Goal: Task Accomplishment & Management: Use online tool/utility

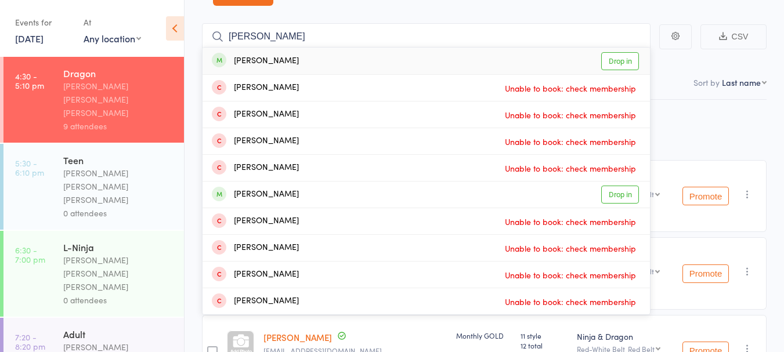
type input "[PERSON_NAME]"
click at [412, 48] on div "[PERSON_NAME] Drop in" at bounding box center [426, 61] width 447 height 27
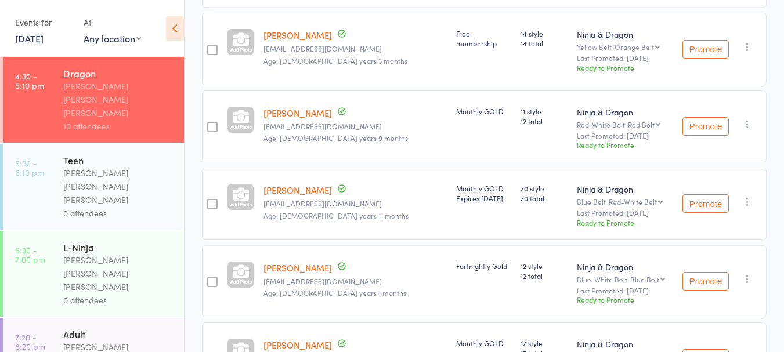
scroll to position [300, 0]
click at [127, 207] on div "0 attendees" at bounding box center [118, 213] width 111 height 13
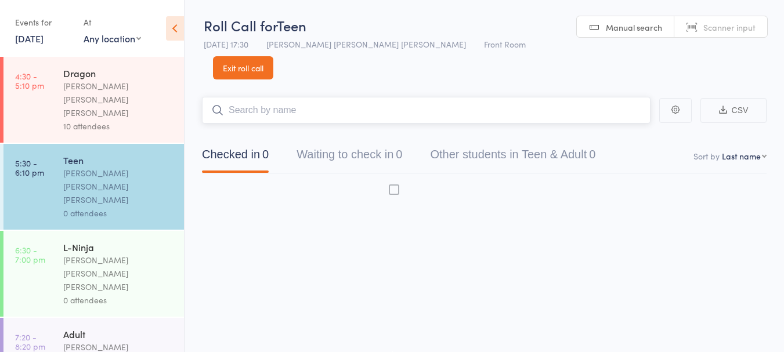
scroll to position [1, 0]
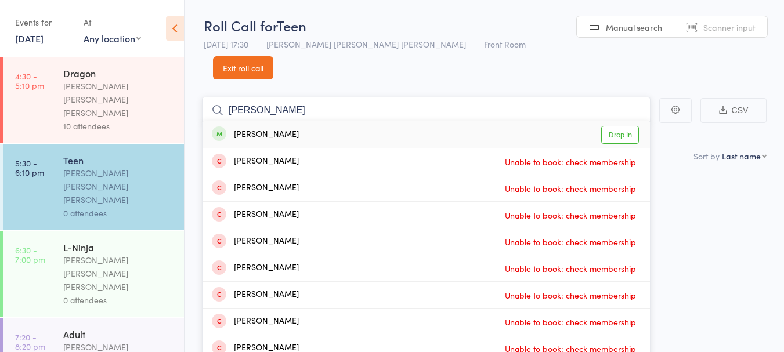
type input "[PERSON_NAME]"
click at [319, 121] on div "[PERSON_NAME] Drop in" at bounding box center [426, 134] width 447 height 27
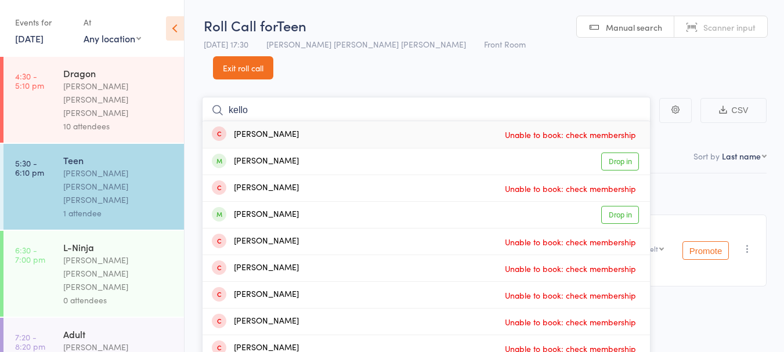
type input "kello"
click at [328, 124] on div "[PERSON_NAME] Unable to book: check membership" at bounding box center [426, 134] width 447 height 27
type input "kello"
click at [338, 202] on div "[PERSON_NAME] Drop in" at bounding box center [426, 215] width 447 height 26
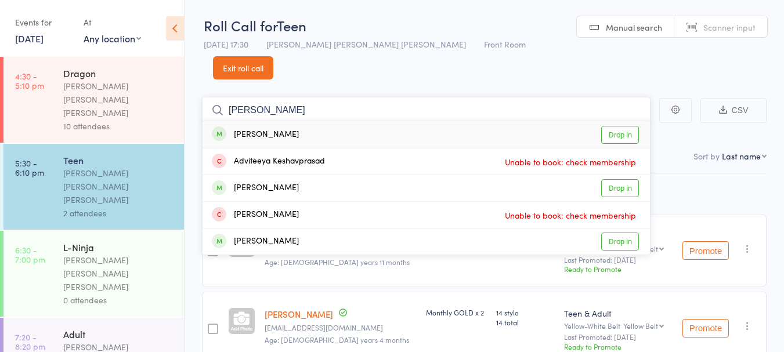
type input "[PERSON_NAME]"
click at [341, 121] on div "[PERSON_NAME] Drop in" at bounding box center [426, 134] width 447 height 27
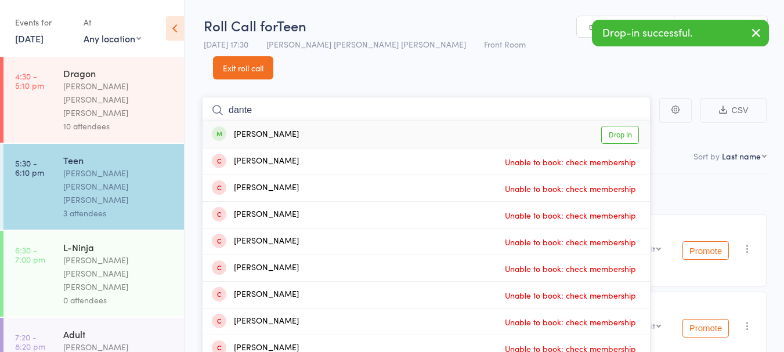
type input "dante"
click at [370, 121] on div "[PERSON_NAME] Drop in" at bounding box center [426, 134] width 447 height 27
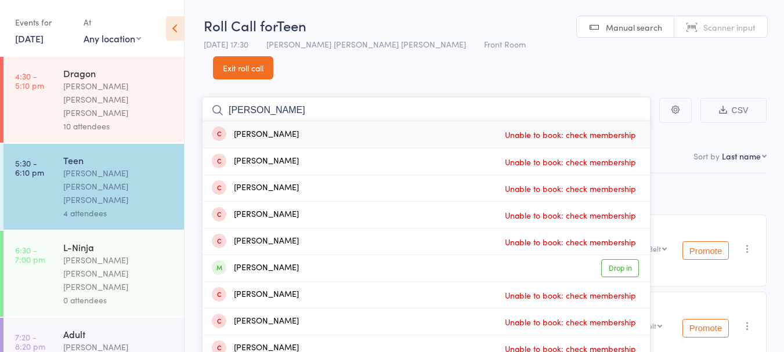
type input "[PERSON_NAME]"
click at [300, 255] on div "[PERSON_NAME] Drop in" at bounding box center [426, 268] width 447 height 26
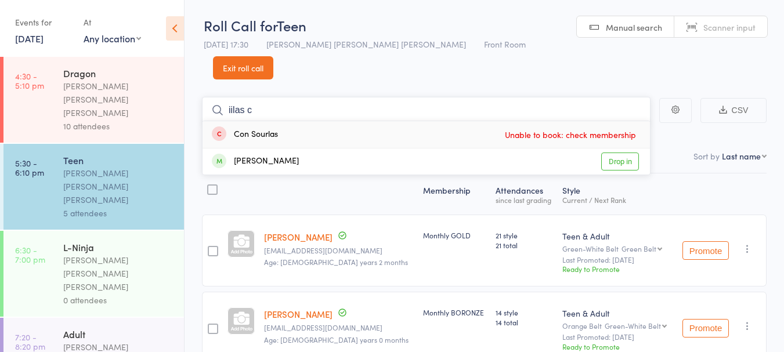
type input "iilas c"
click at [314, 149] on div "[PERSON_NAME] Drop in" at bounding box center [426, 162] width 447 height 26
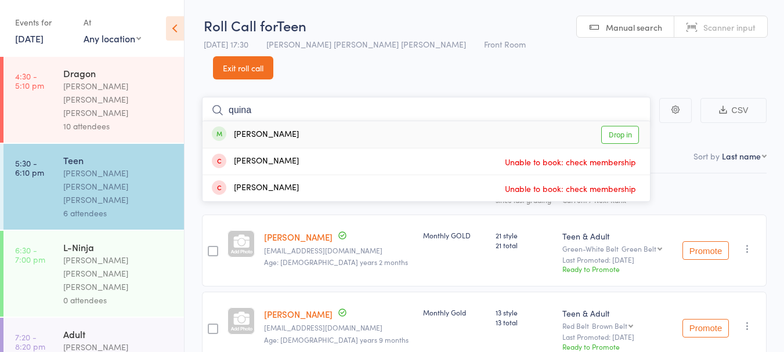
type input "quina"
click at [345, 121] on div "[PERSON_NAME] Drop in" at bounding box center [426, 134] width 447 height 27
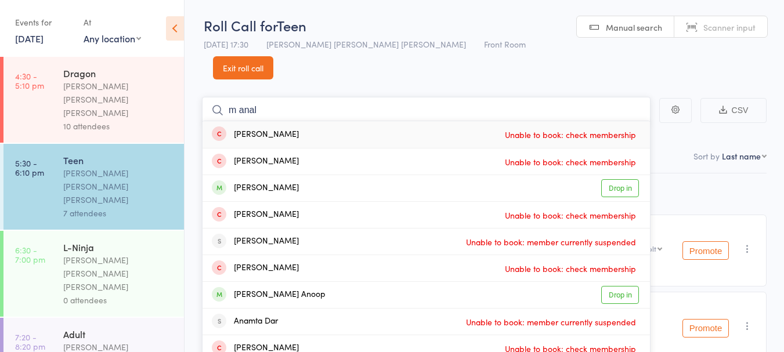
type input "m anal"
click at [325, 175] on div "[PERSON_NAME] Drop in" at bounding box center [426, 188] width 447 height 26
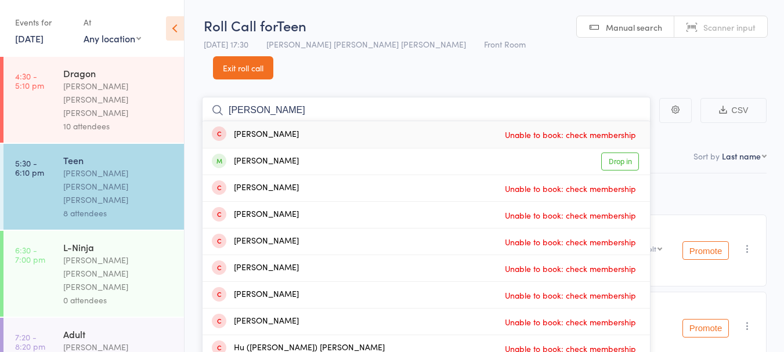
type input "[PERSON_NAME]"
click at [306, 149] on div "[PERSON_NAME] Drop in" at bounding box center [426, 162] width 447 height 26
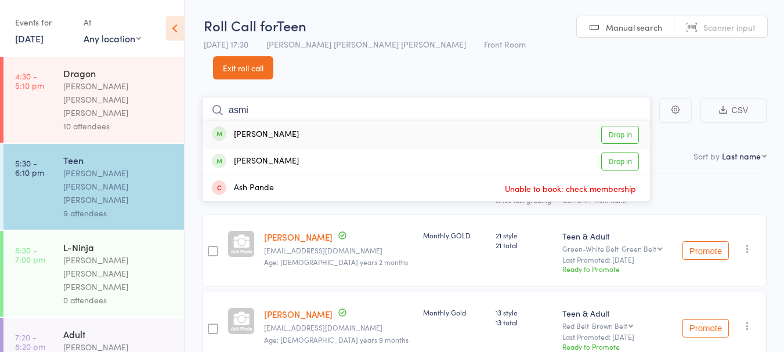
type input "asmi"
click at [313, 121] on div "[PERSON_NAME] Drop in" at bounding box center [426, 134] width 447 height 27
